Goal: Go to known website: Access a specific website the user already knows

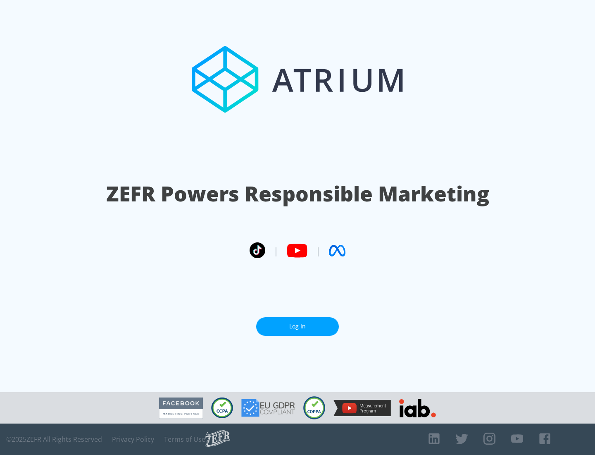
click at [298, 323] on link "Log In" at bounding box center [297, 326] width 83 height 19
